Goal: Task Accomplishment & Management: Manage account settings

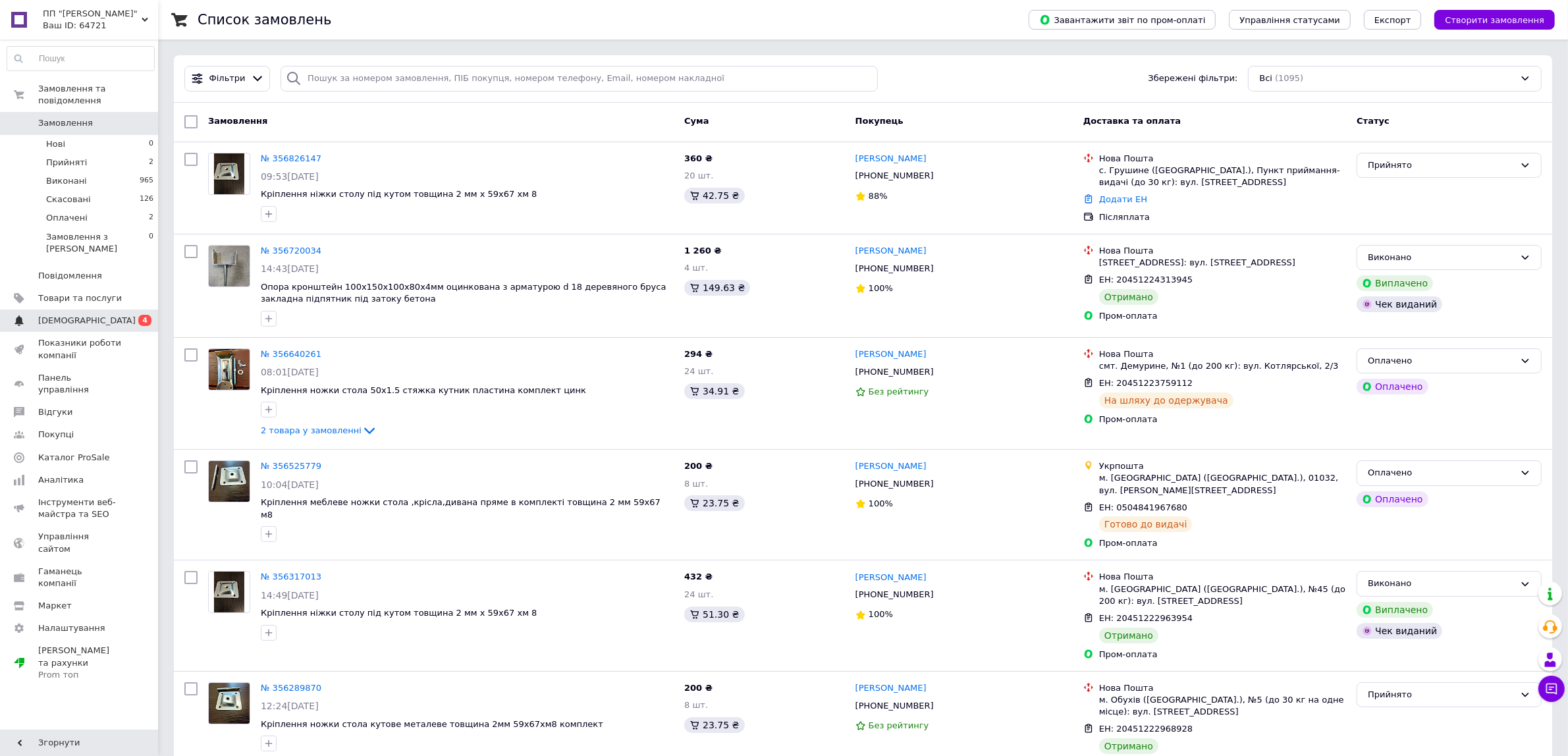
click at [87, 315] on span "[DEMOGRAPHIC_DATA]" at bounding box center [80, 321] width 84 height 12
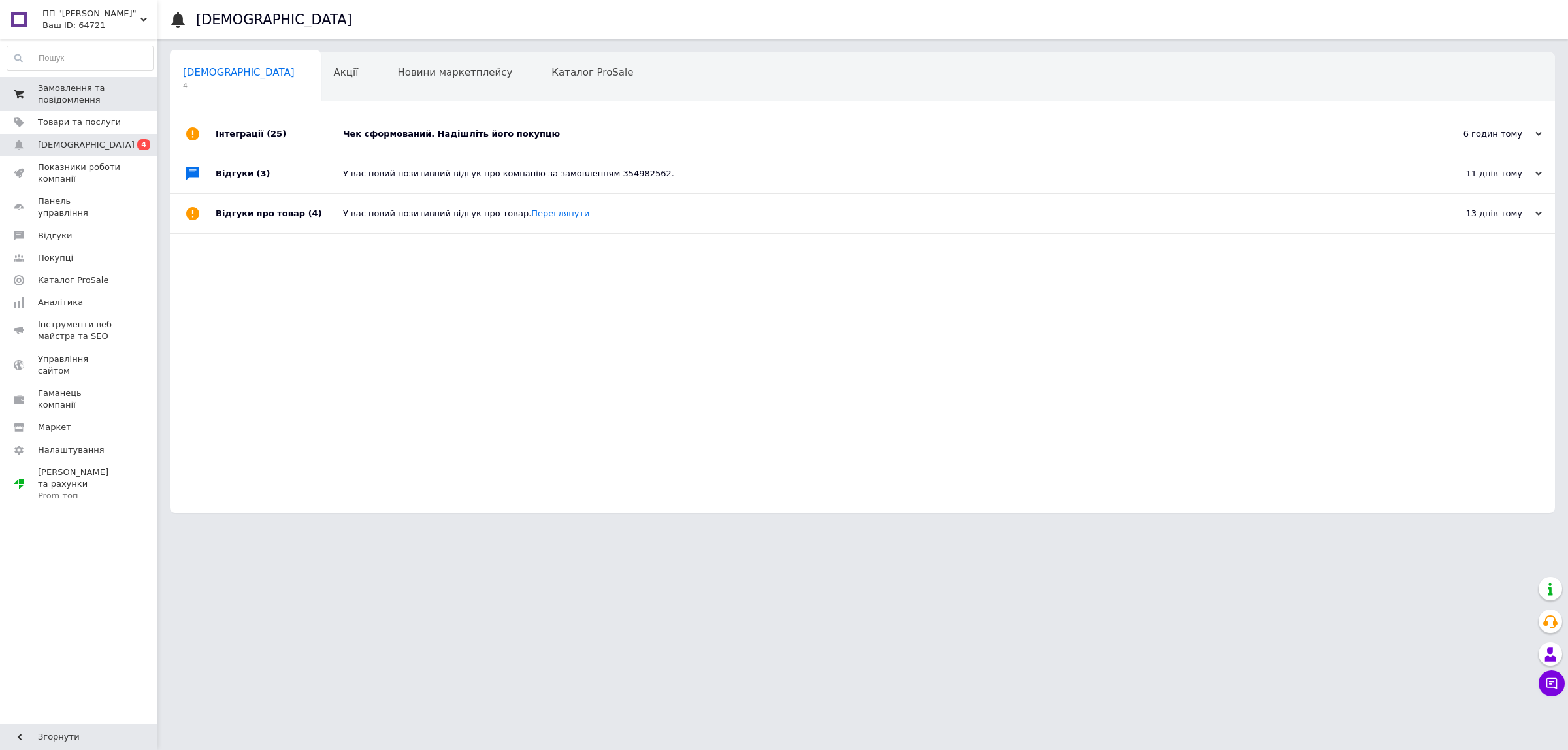
click at [132, 88] on span "0 0" at bounding box center [138, 94] width 36 height 23
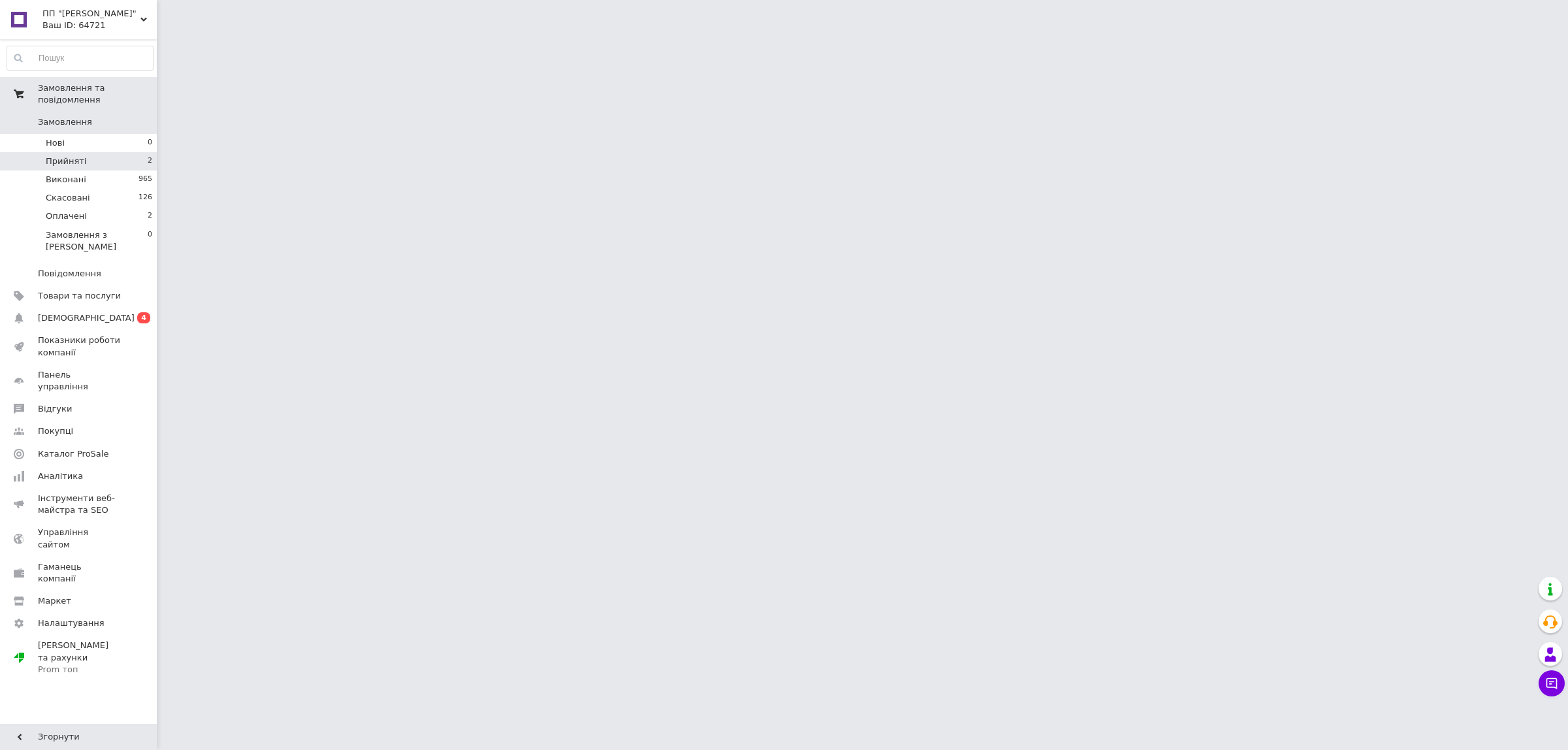
click at [114, 152] on li "Прийняті 2" at bounding box center [80, 161] width 160 height 19
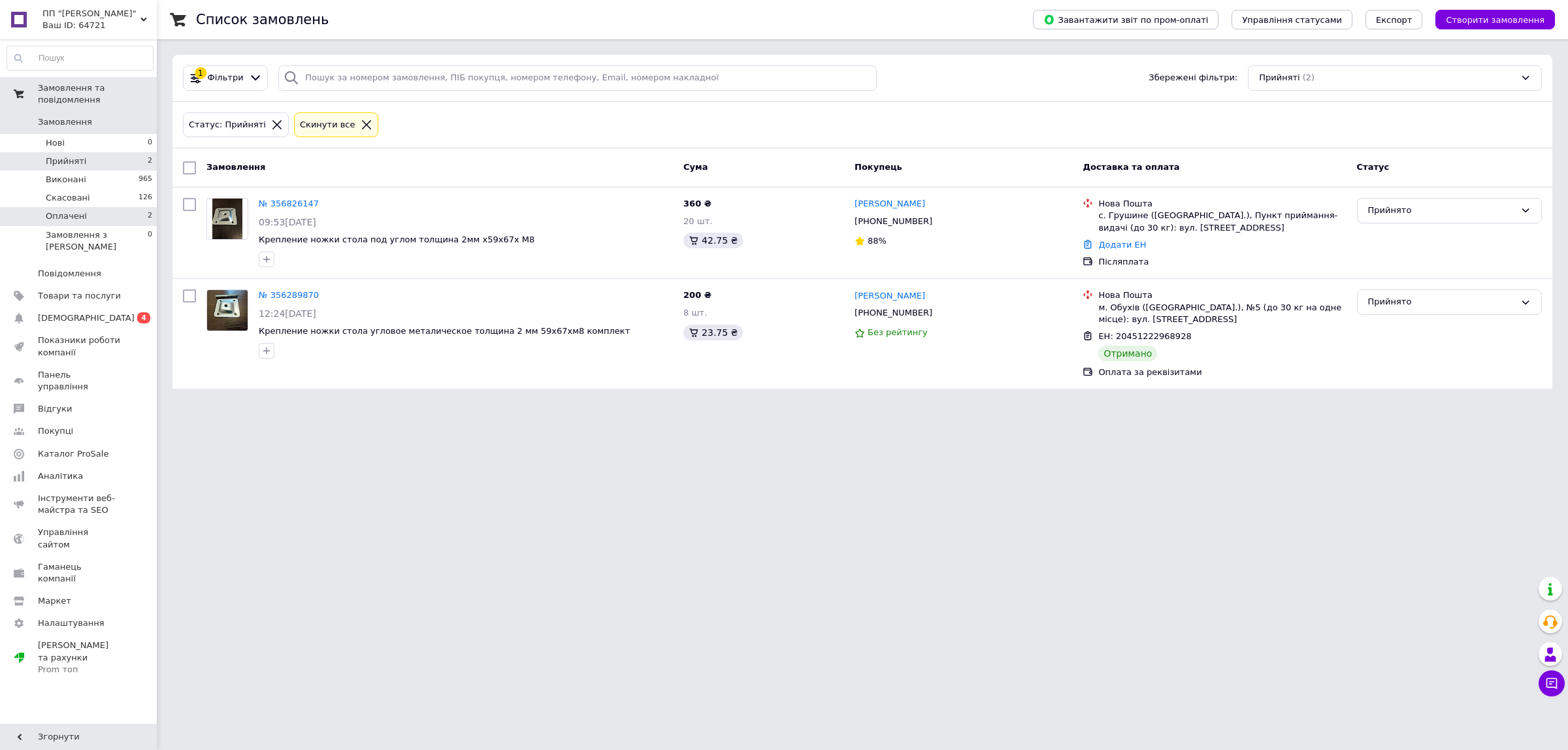
click at [100, 207] on li "Оплачені 2" at bounding box center [80, 216] width 160 height 19
